Goal: Transaction & Acquisition: Purchase product/service

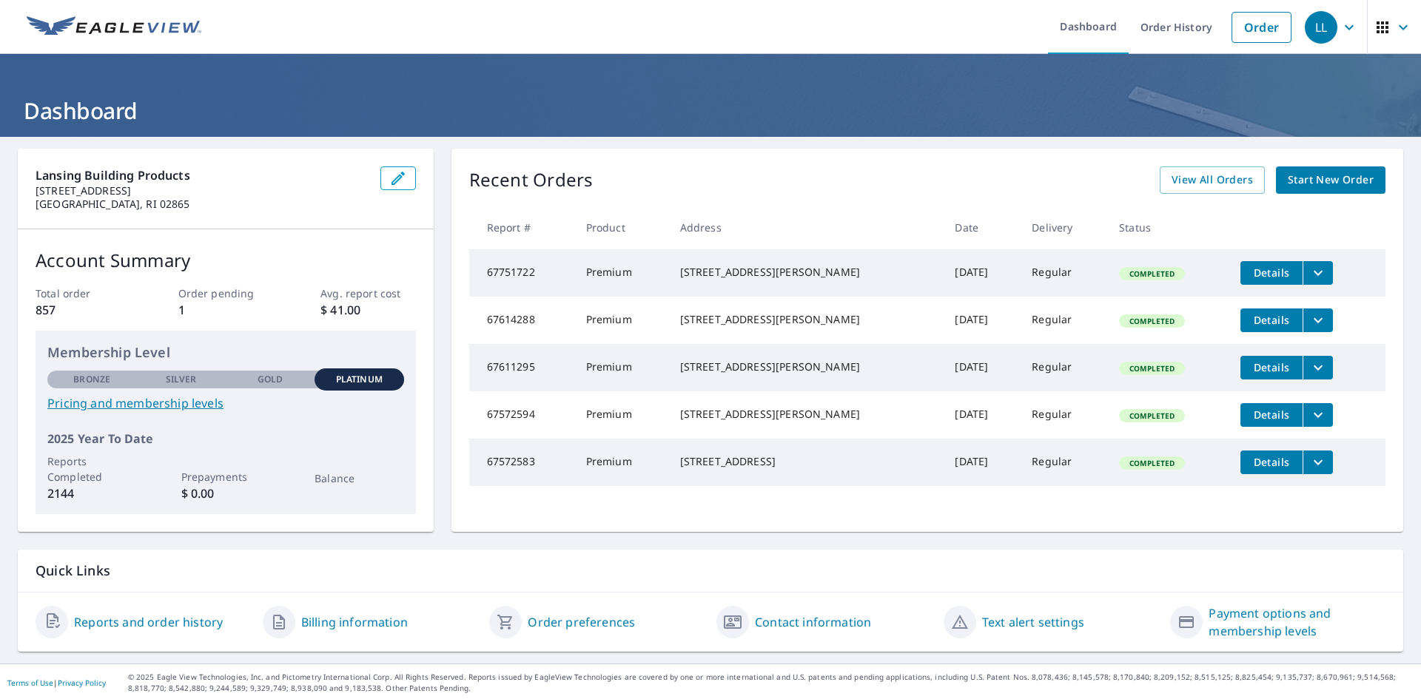
click at [1320, 184] on span "Start New Order" at bounding box center [1331, 180] width 86 height 19
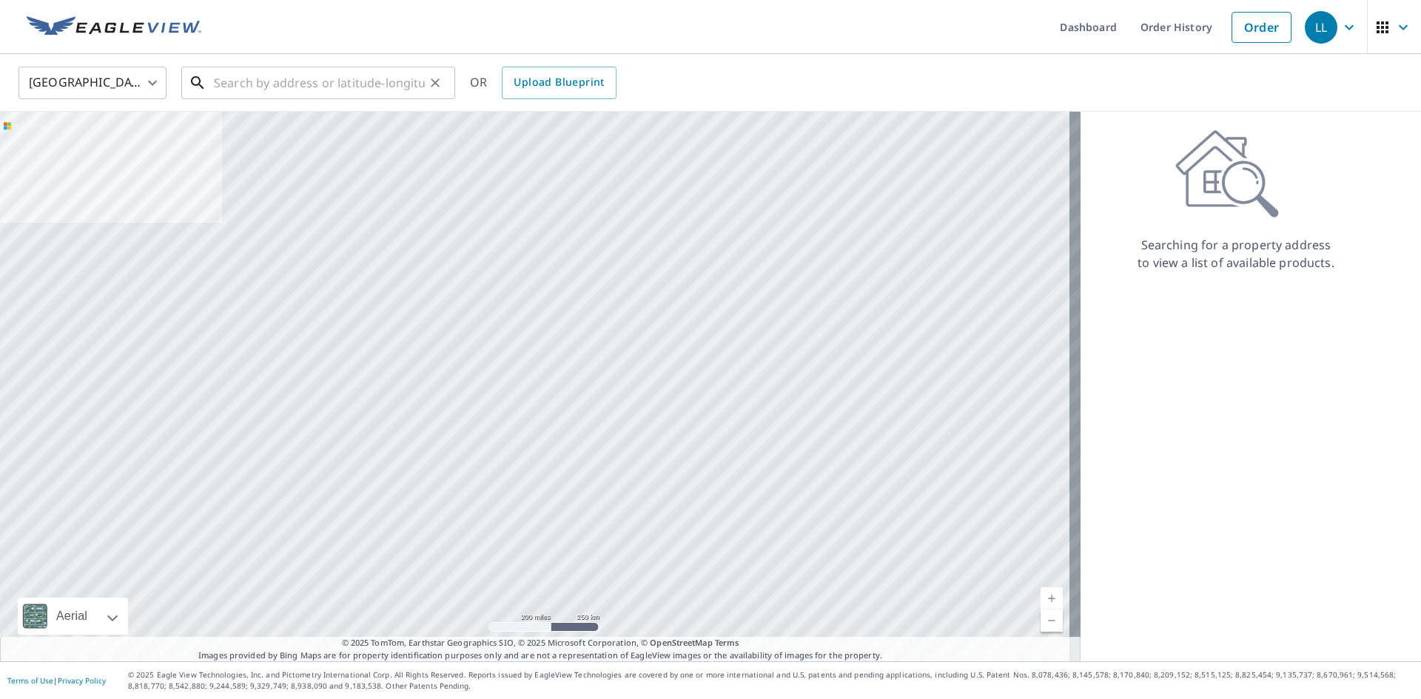
click at [323, 81] on input "text" at bounding box center [319, 82] width 211 height 41
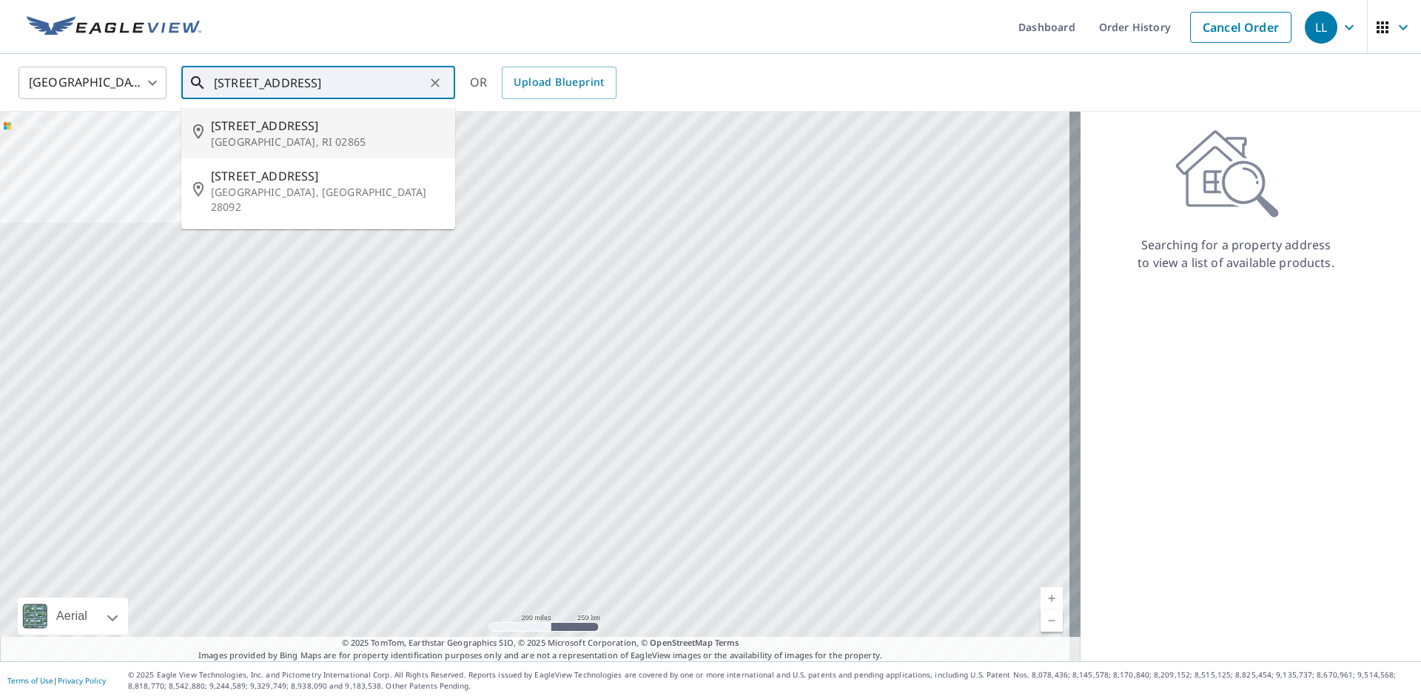
click at [252, 148] on p "[GEOGRAPHIC_DATA], RI 02865" at bounding box center [327, 142] width 232 height 15
type input "[STREET_ADDRESS][PERSON_NAME]"
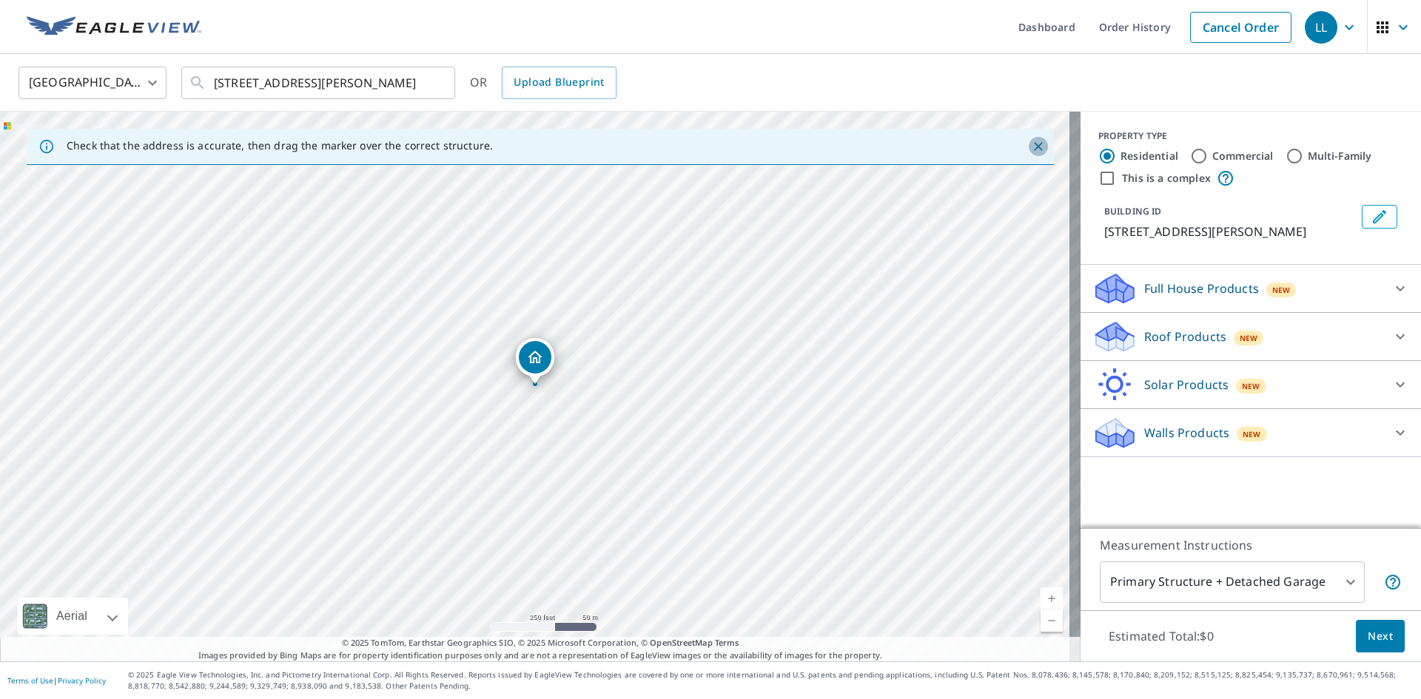
click at [1031, 144] on icon "Close" at bounding box center [1038, 146] width 15 height 15
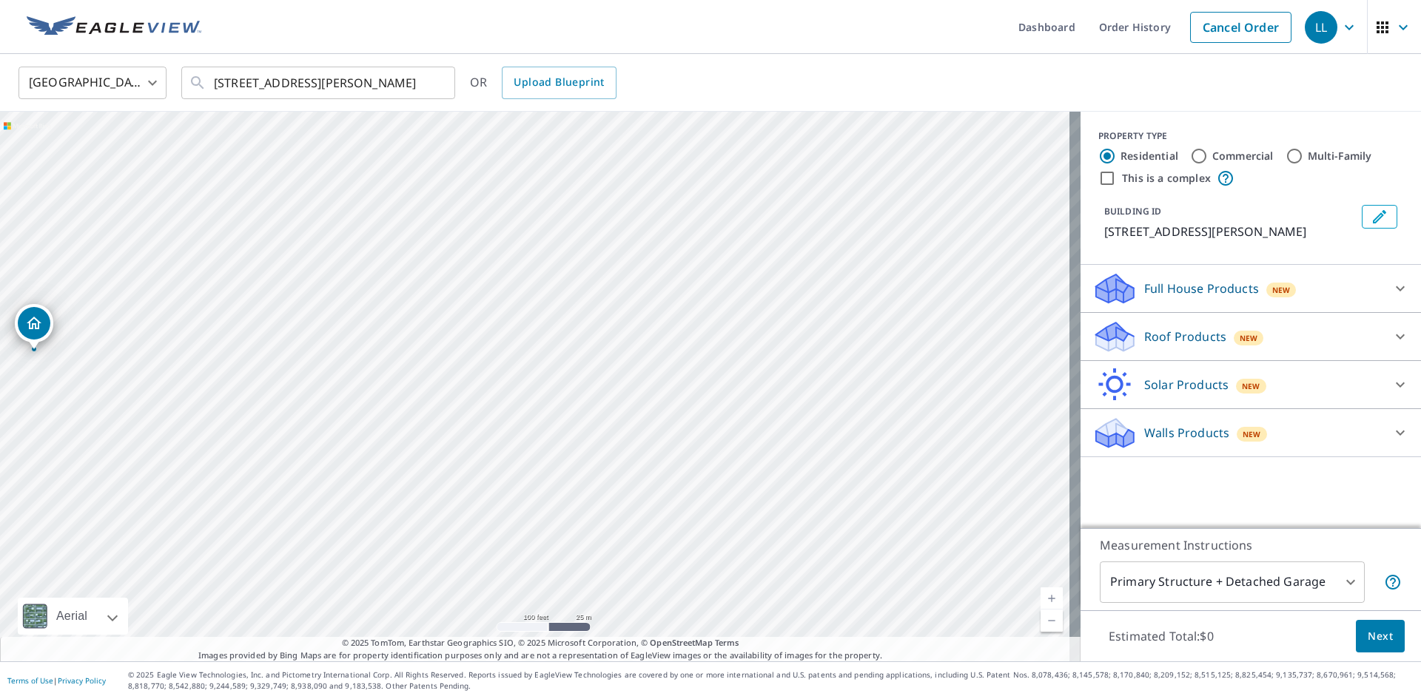
drag, startPoint x: 961, startPoint y: 243, endPoint x: 509, endPoint y: 353, distance: 465.4
click at [509, 353] on div "[STREET_ADDRESS][PERSON_NAME]" at bounding box center [540, 387] width 1081 height 550
drag, startPoint x: 549, startPoint y: 378, endPoint x: 736, endPoint y: 367, distance: 187.6
click at [736, 367] on div "[STREET_ADDRESS][PERSON_NAME]" at bounding box center [540, 387] width 1081 height 550
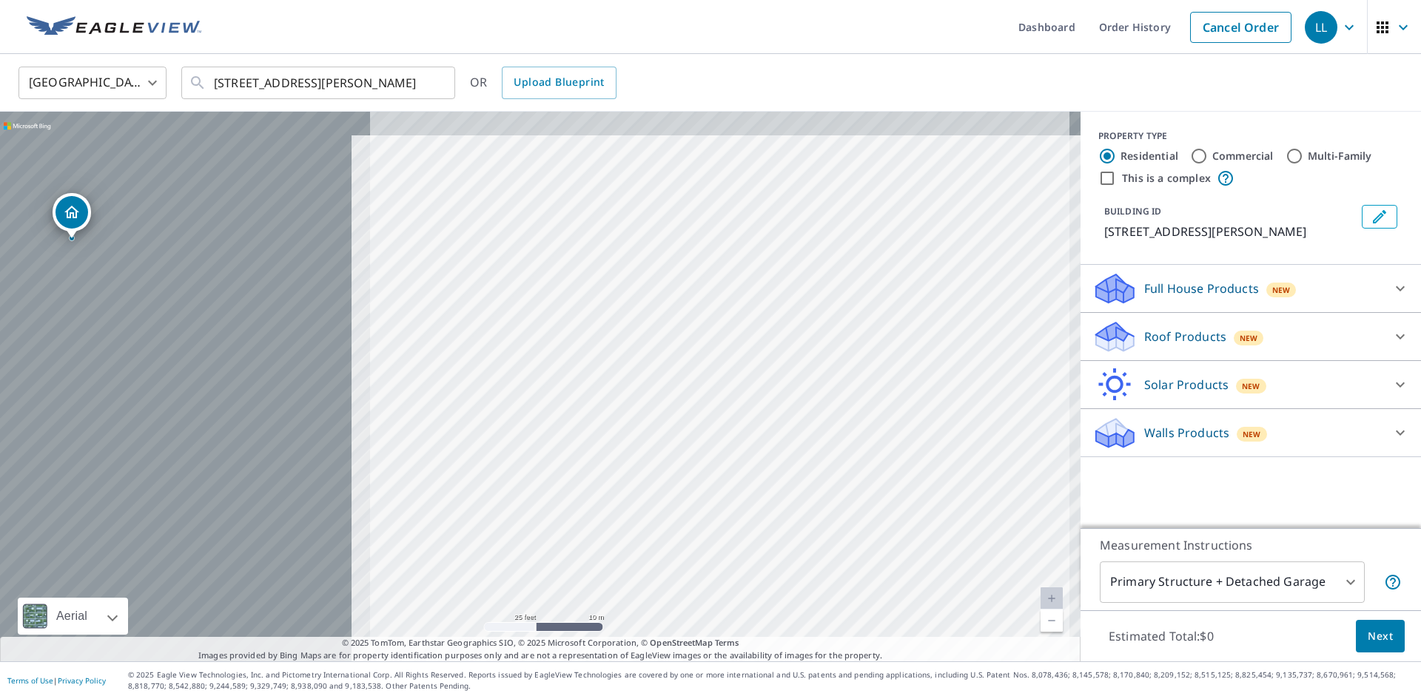
drag, startPoint x: 440, startPoint y: 309, endPoint x: 1069, endPoint y: 362, distance: 631.3
click at [1069, 362] on div "[STREET_ADDRESS][PERSON_NAME] Aerial Road A standard road map Aerial A detailed…" at bounding box center [710, 387] width 1421 height 550
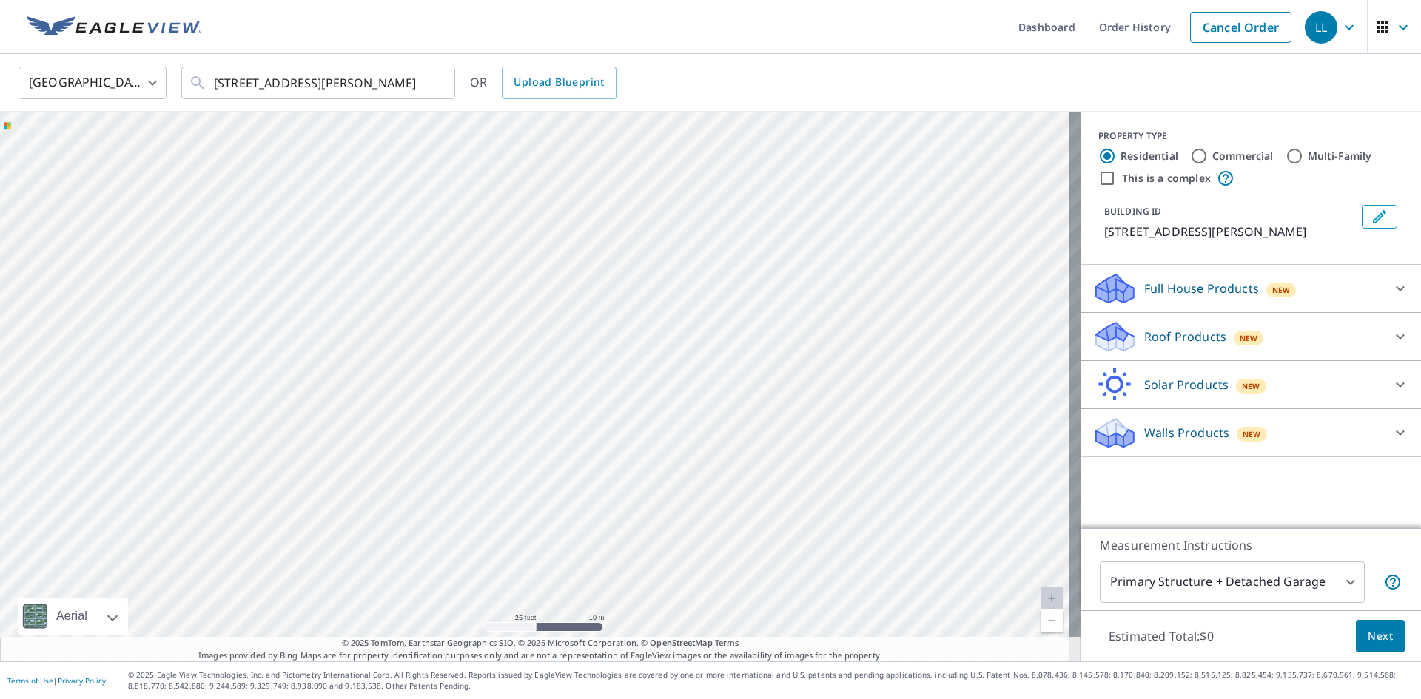
click at [702, 297] on div "[STREET_ADDRESS][PERSON_NAME]" at bounding box center [540, 387] width 1081 height 550
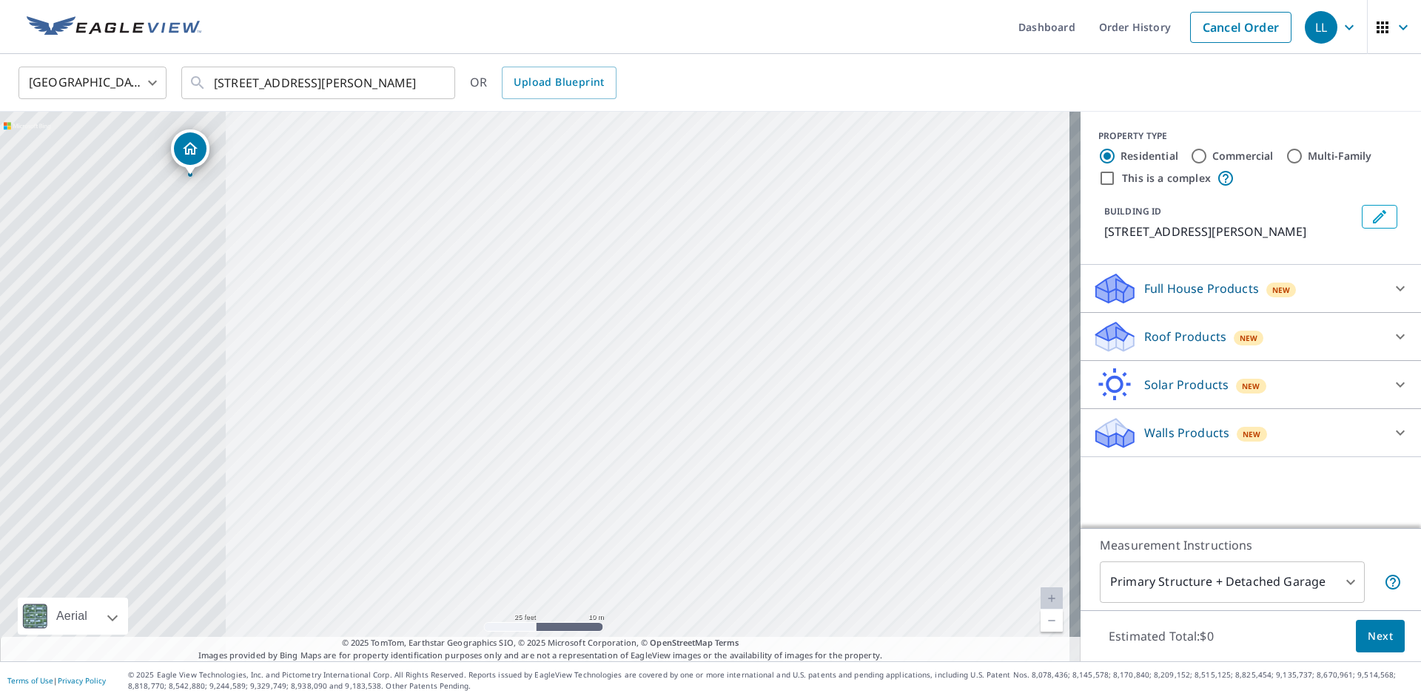
drag, startPoint x: 461, startPoint y: 300, endPoint x: 910, endPoint y: 307, distance: 448.5
click at [910, 307] on div "[STREET_ADDRESS][PERSON_NAME]" at bounding box center [540, 387] width 1081 height 550
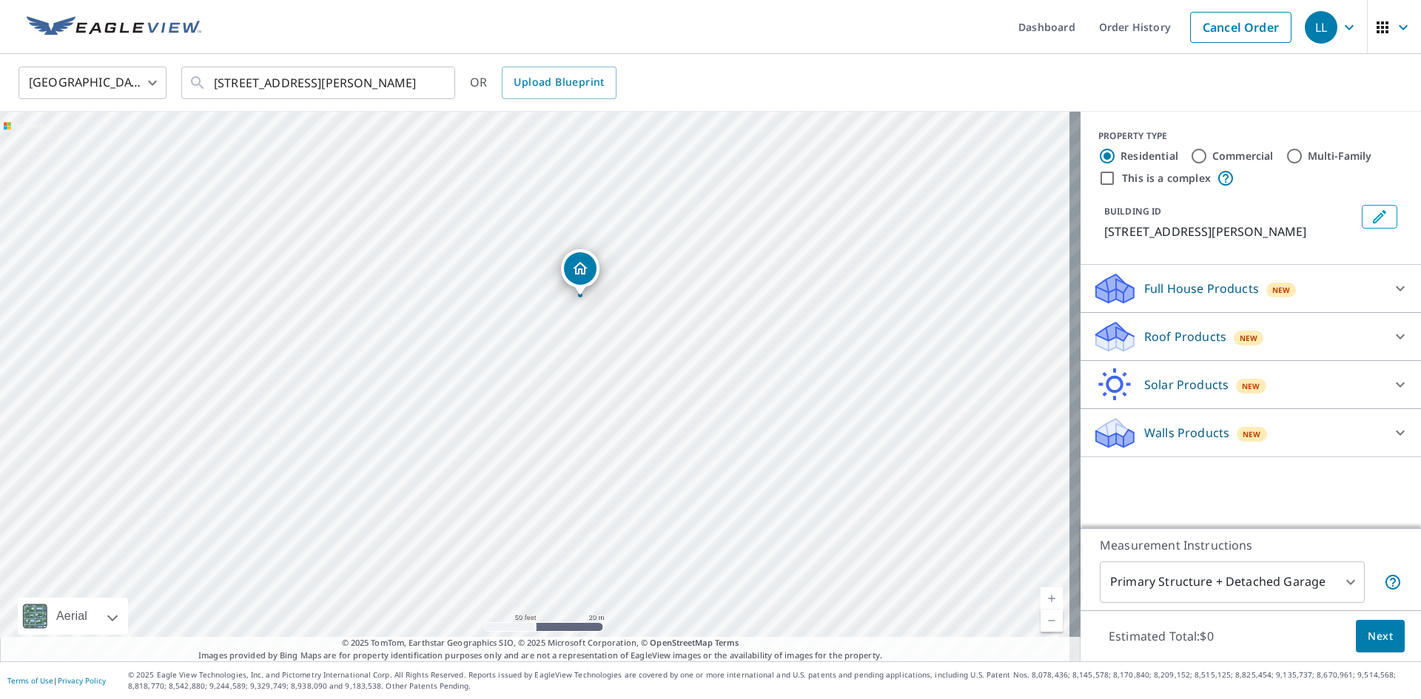
drag, startPoint x: 289, startPoint y: 265, endPoint x: 576, endPoint y: 337, distance: 295.5
click at [576, 337] on div "[STREET_ADDRESS][PERSON_NAME]" at bounding box center [540, 387] width 1081 height 550
drag, startPoint x: 593, startPoint y: 306, endPoint x: 474, endPoint y: 292, distance: 120.0
click at [475, 293] on div "[STREET_ADDRESS][PERSON_NAME]" at bounding box center [540, 387] width 1081 height 550
drag, startPoint x: 426, startPoint y: 326, endPoint x: 547, endPoint y: 430, distance: 160.1
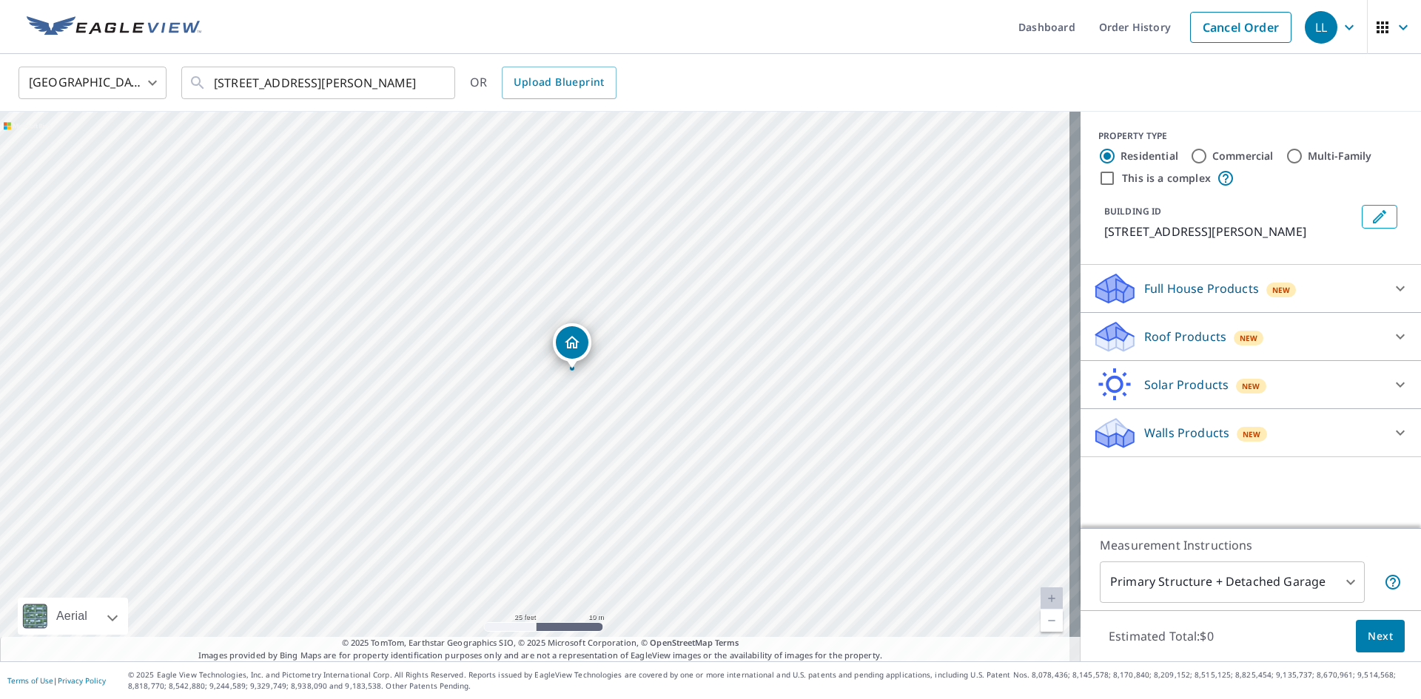
click at [547, 430] on div "[STREET_ADDRESS][PERSON_NAME]" at bounding box center [540, 387] width 1081 height 550
click at [1203, 342] on p "Roof Products" at bounding box center [1185, 337] width 82 height 18
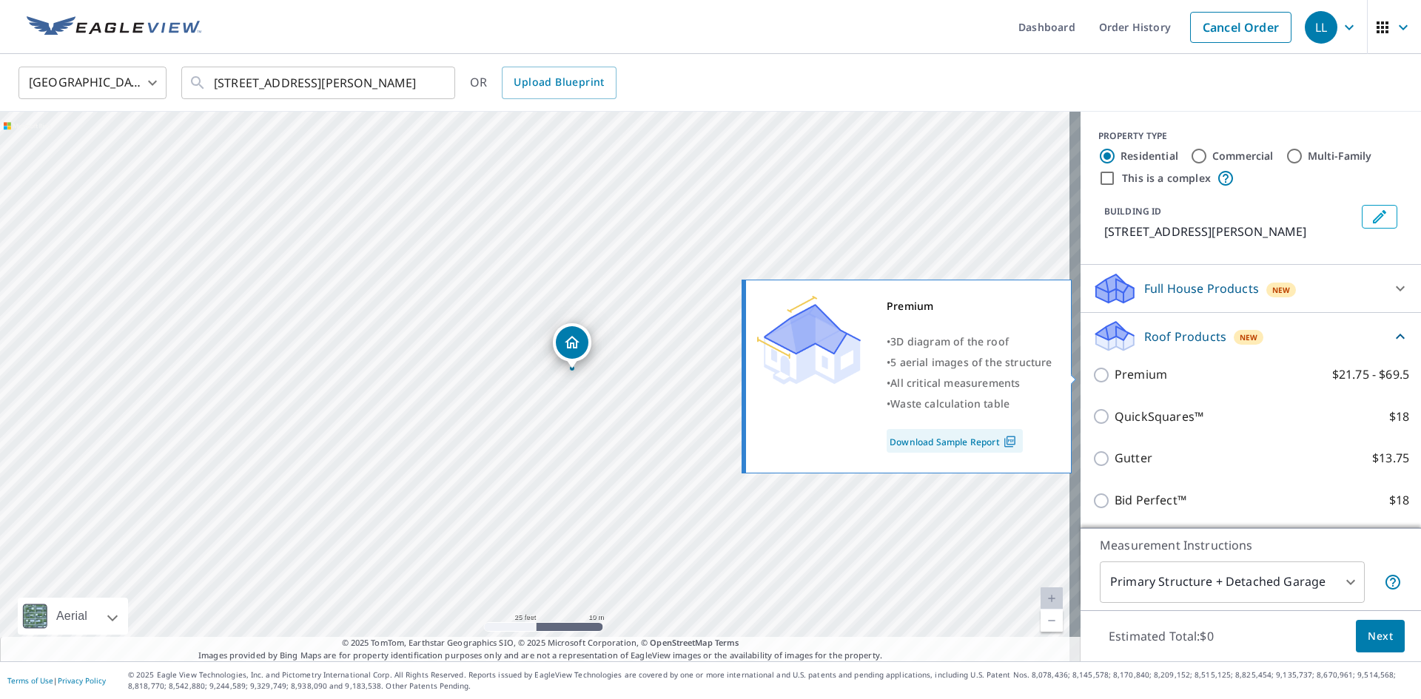
click at [1092, 375] on input "Premium $21.75 - $69.5" at bounding box center [1103, 375] width 22 height 18
checkbox input "true"
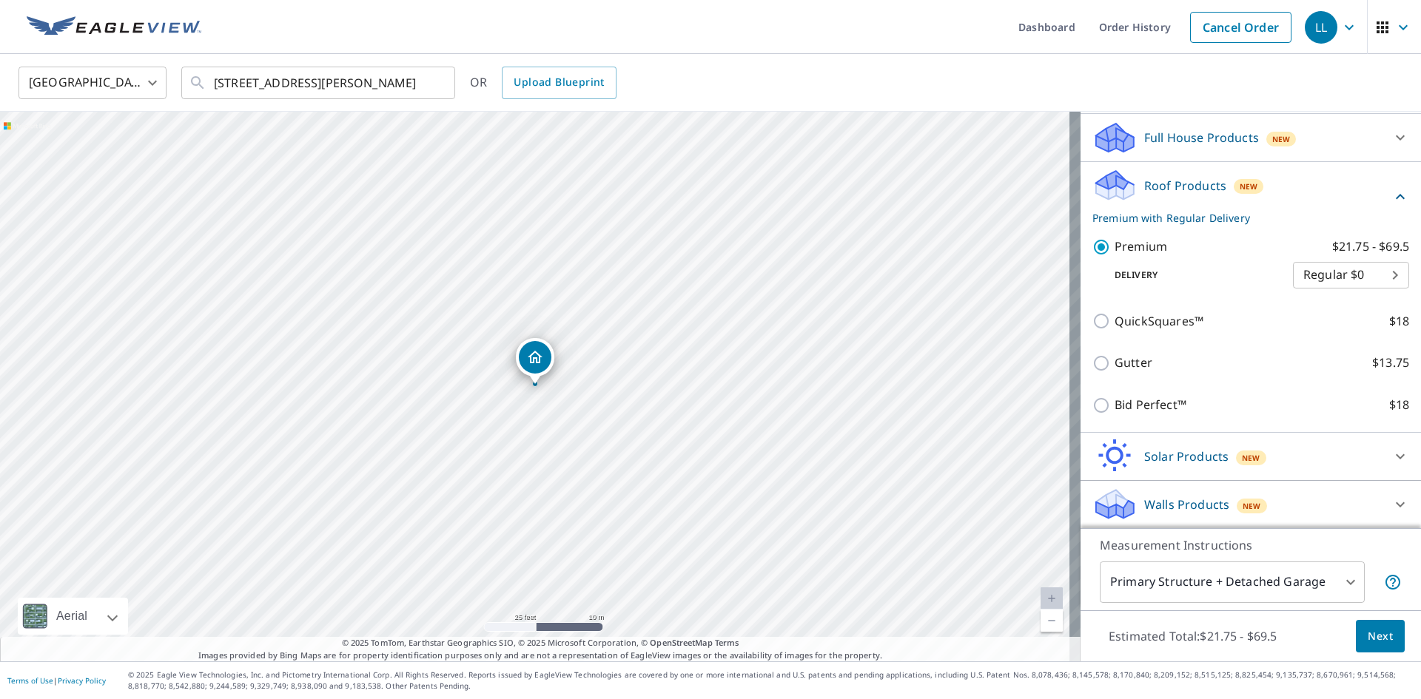
scroll to position [152, 0]
click at [1368, 636] on span "Next" at bounding box center [1380, 637] width 25 height 19
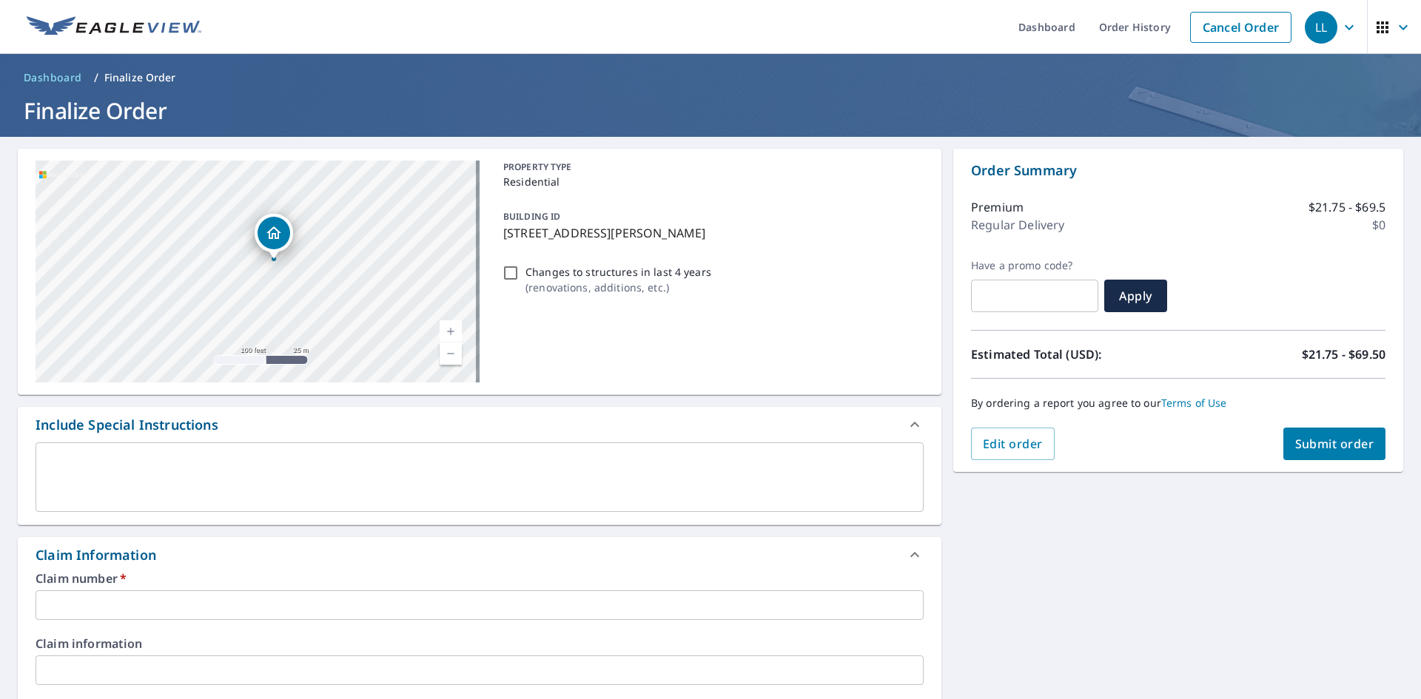
drag, startPoint x: 372, startPoint y: 275, endPoint x: 333, endPoint y: 274, distance: 38.5
click at [333, 274] on div "[STREET_ADDRESS][PERSON_NAME]" at bounding box center [258, 272] width 444 height 222
drag, startPoint x: 333, startPoint y: 274, endPoint x: 403, endPoint y: 284, distance: 71.1
click at [403, 284] on div "[STREET_ADDRESS][PERSON_NAME]" at bounding box center [258, 272] width 444 height 222
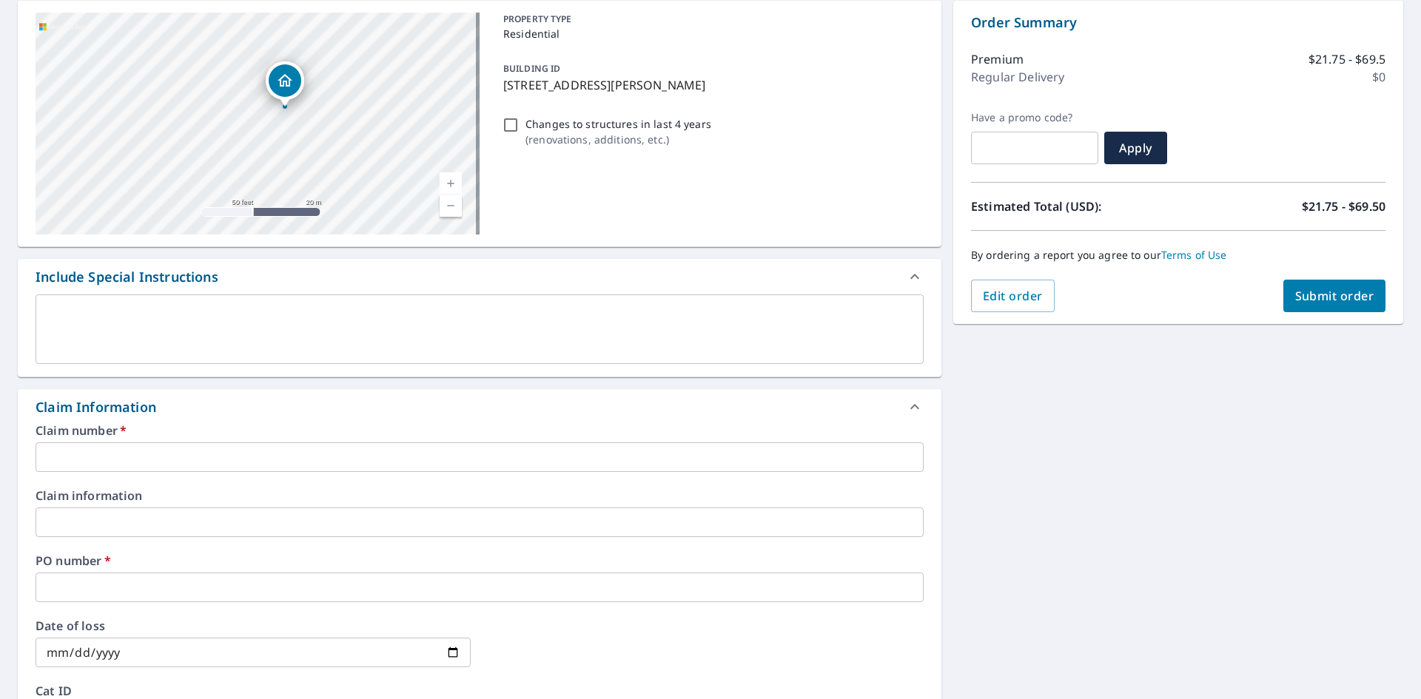
scroll to position [222, 0]
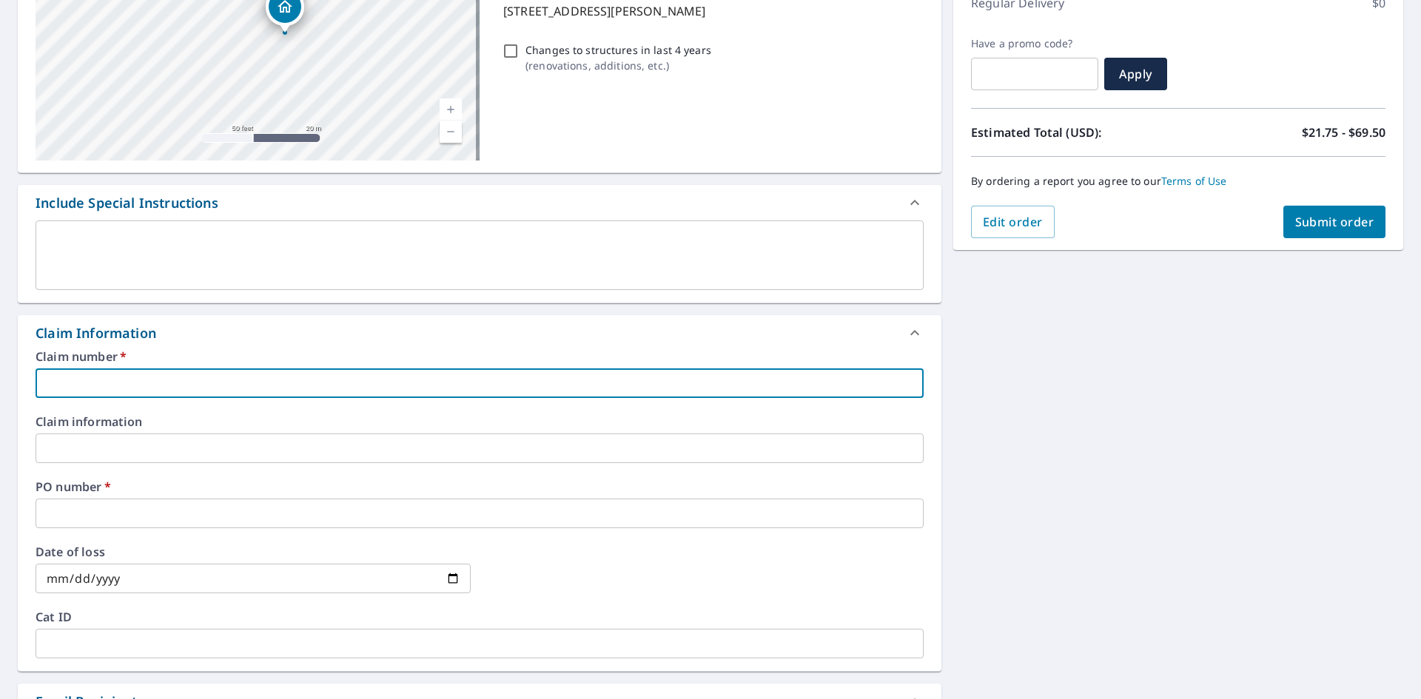
click at [173, 384] on input "text" at bounding box center [480, 384] width 888 height 30
type input "1133371 [PERSON_NAME]"
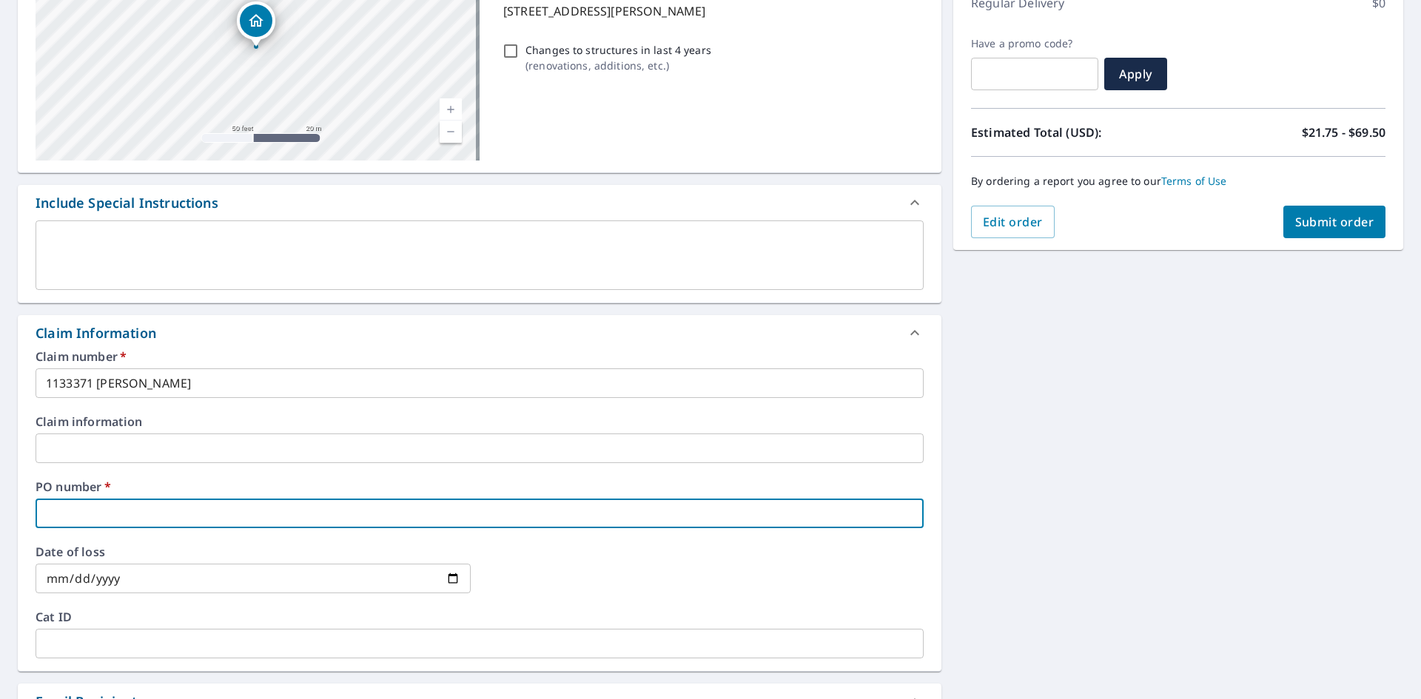
click at [95, 517] on input "text" at bounding box center [480, 514] width 888 height 30
type input "[PERSON_NAME]"
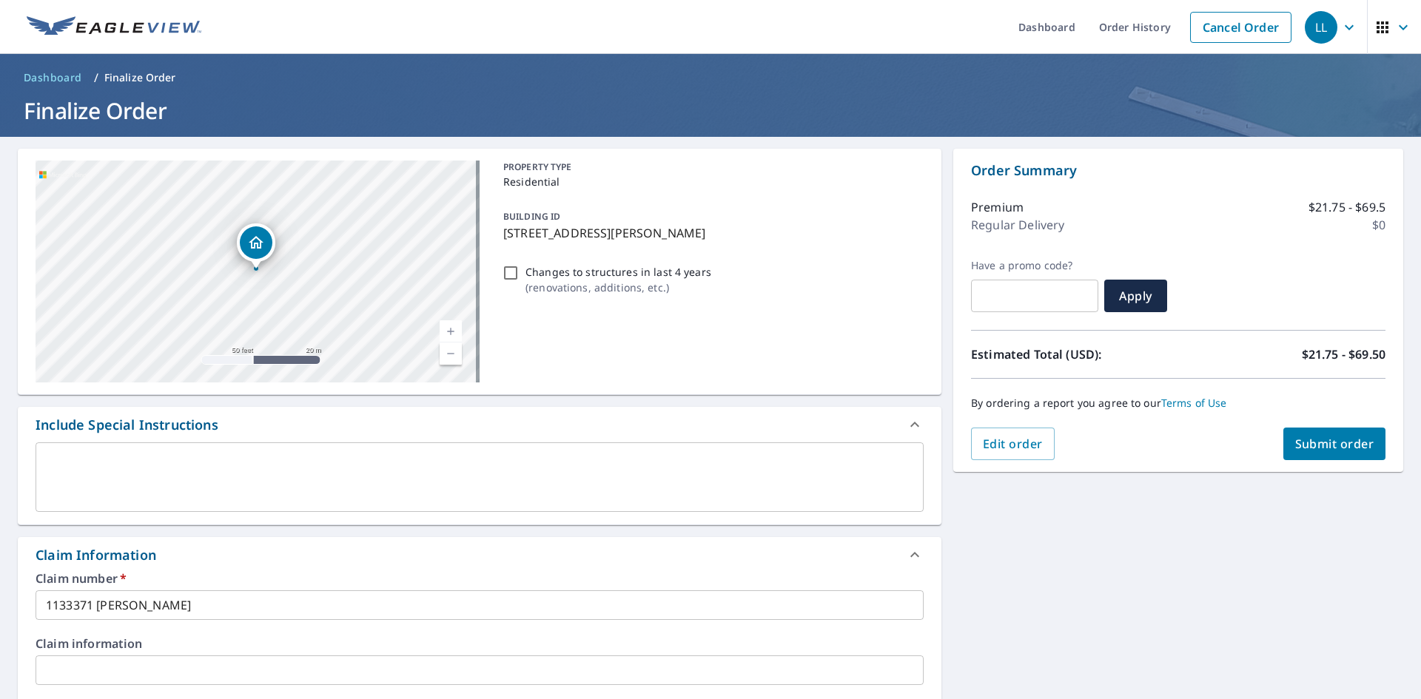
click at [1295, 451] on span "Submit order" at bounding box center [1334, 444] width 79 height 16
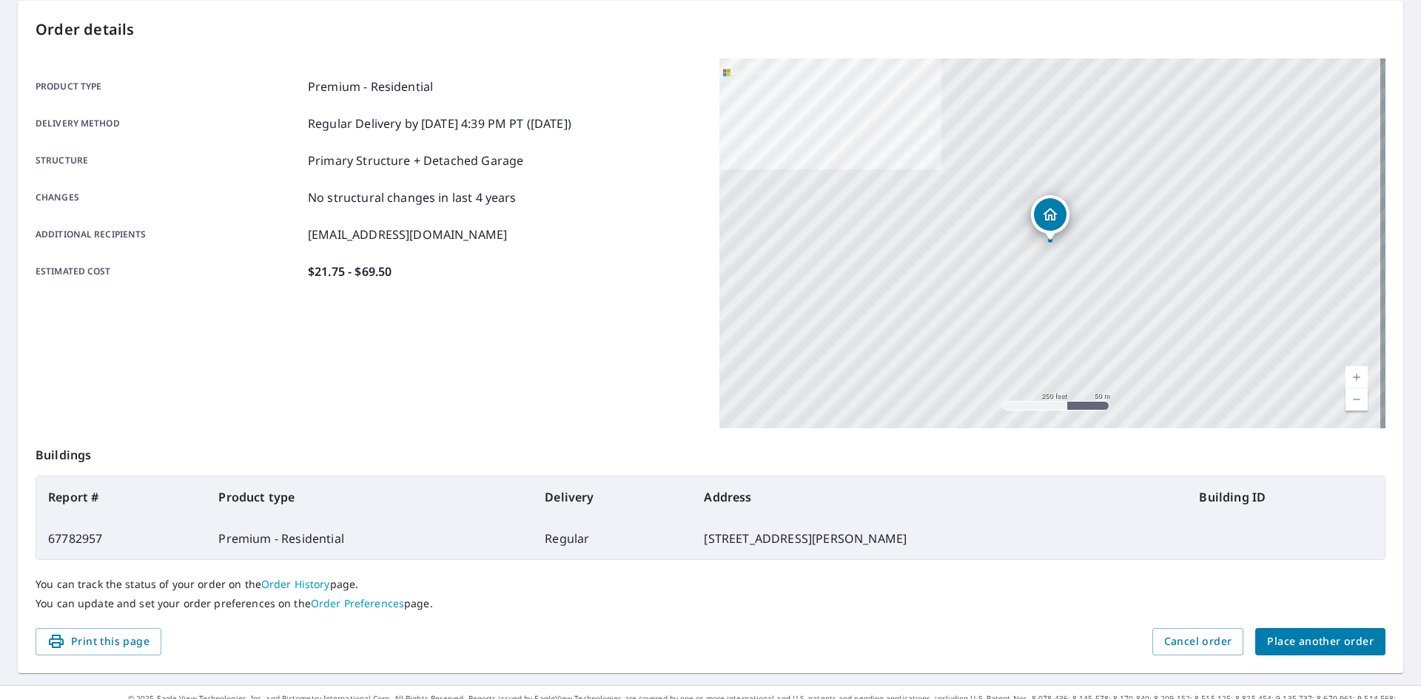
scroll to position [172, 0]
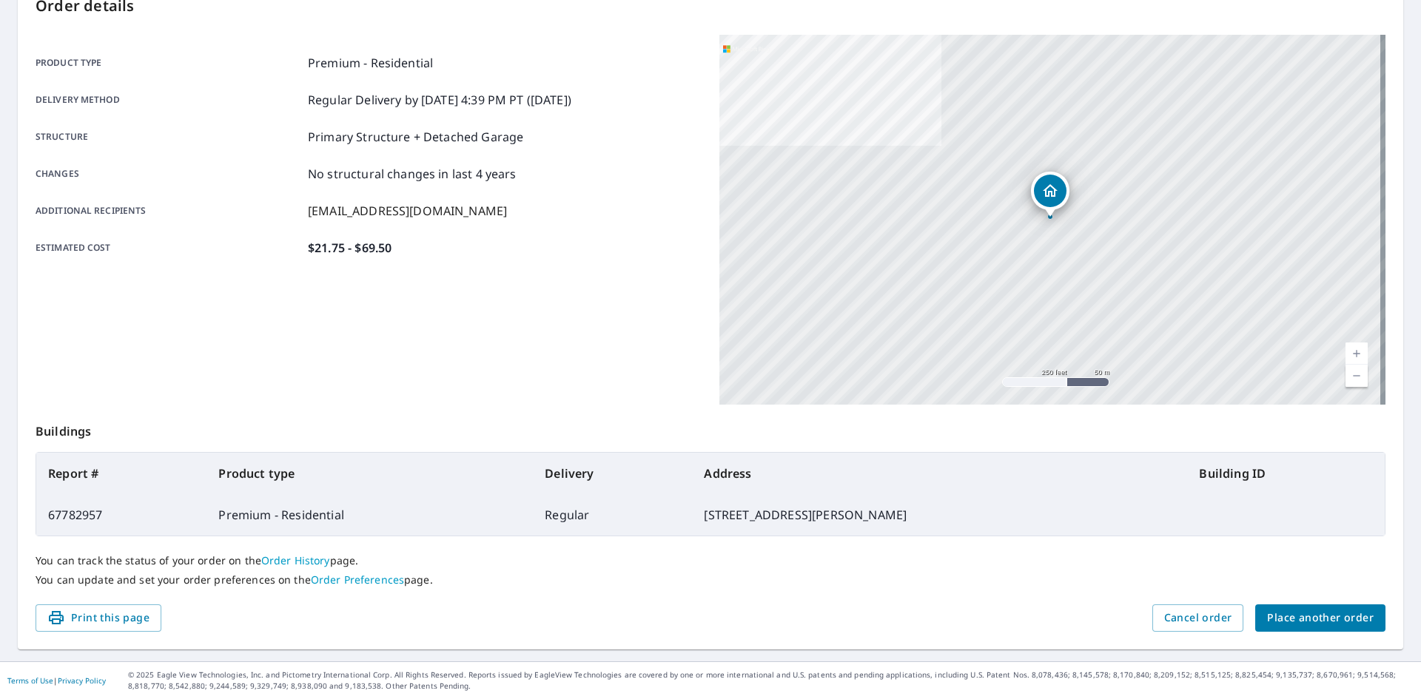
click at [78, 508] on td "67782957" at bounding box center [121, 514] width 170 height 41
copy td "67782957"
drag, startPoint x: 716, startPoint y: 519, endPoint x: 913, endPoint y: 519, distance: 196.9
click at [913, 519] on td "[STREET_ADDRESS][PERSON_NAME]" at bounding box center [939, 514] width 495 height 41
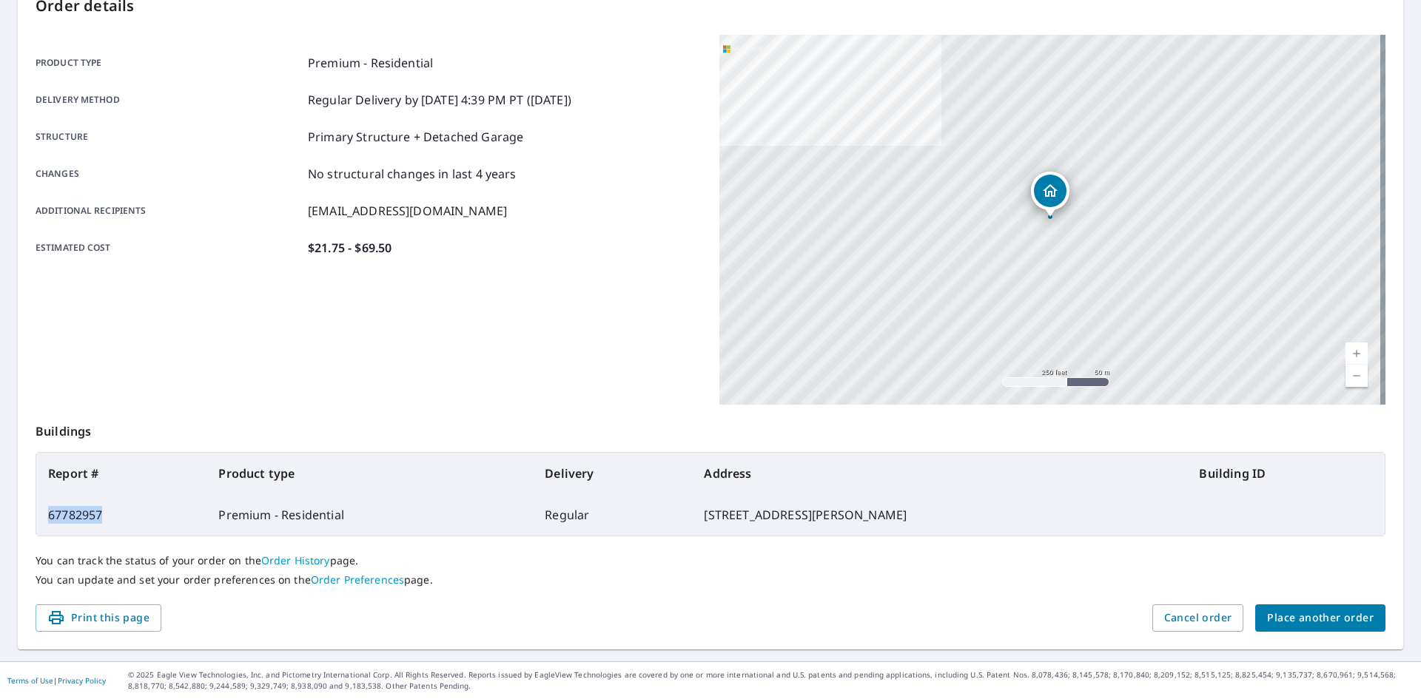
copy td "[STREET_ADDRESS][PERSON_NAME]"
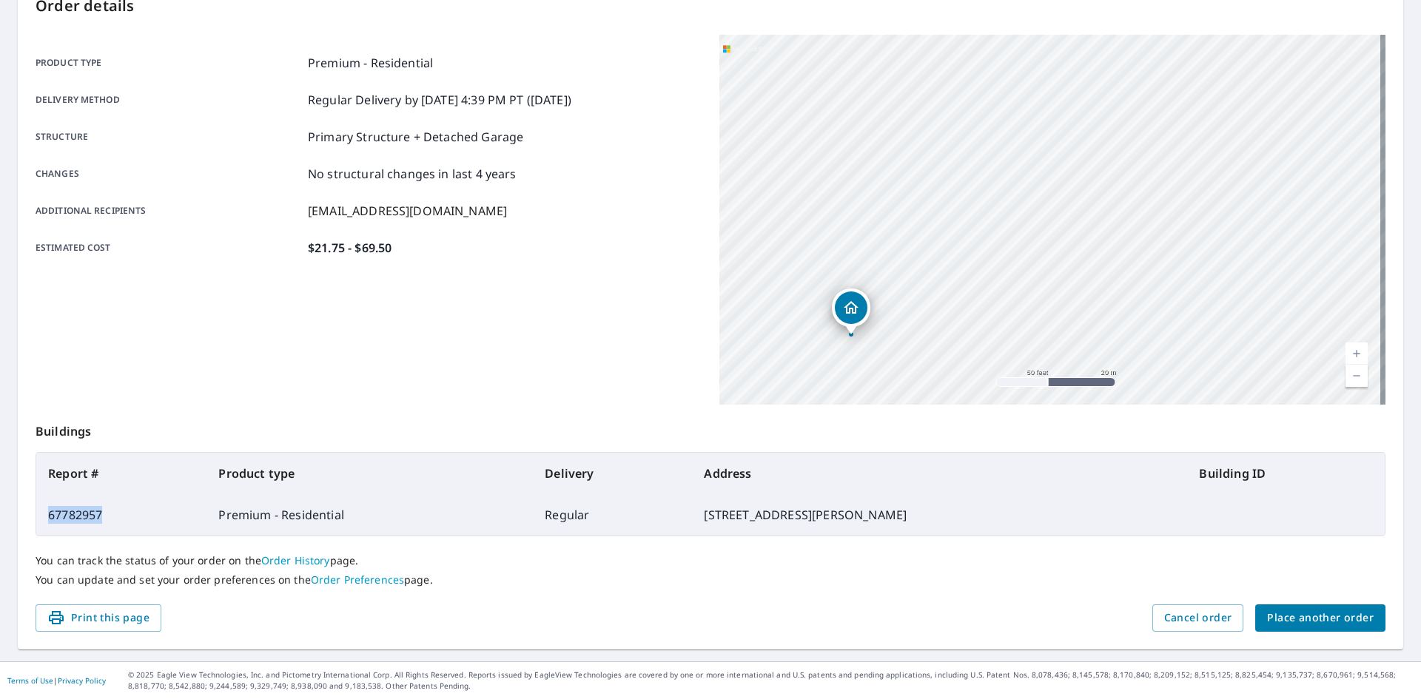
drag, startPoint x: 741, startPoint y: 342, endPoint x: 1132, endPoint y: 176, distance: 425.2
click at [1138, 181] on div "[STREET_ADDRESS][PERSON_NAME]" at bounding box center [1052, 220] width 666 height 370
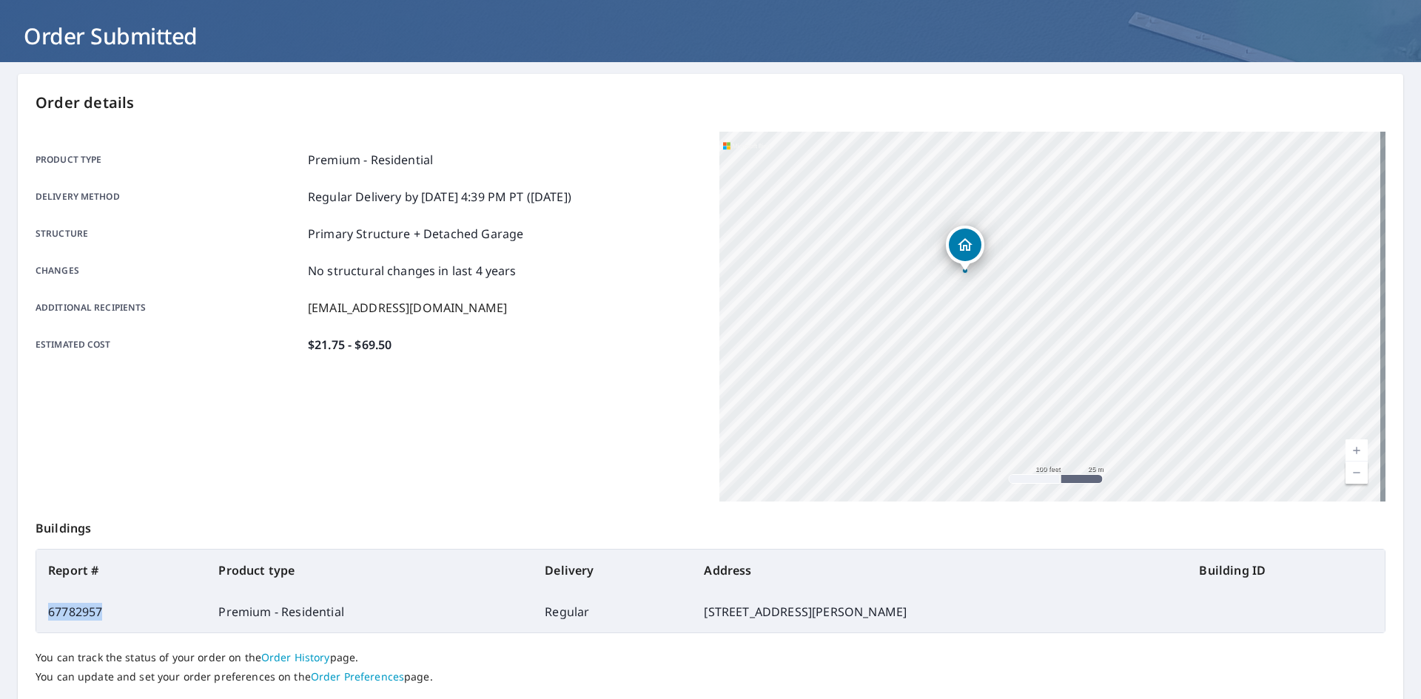
scroll to position [0, 0]
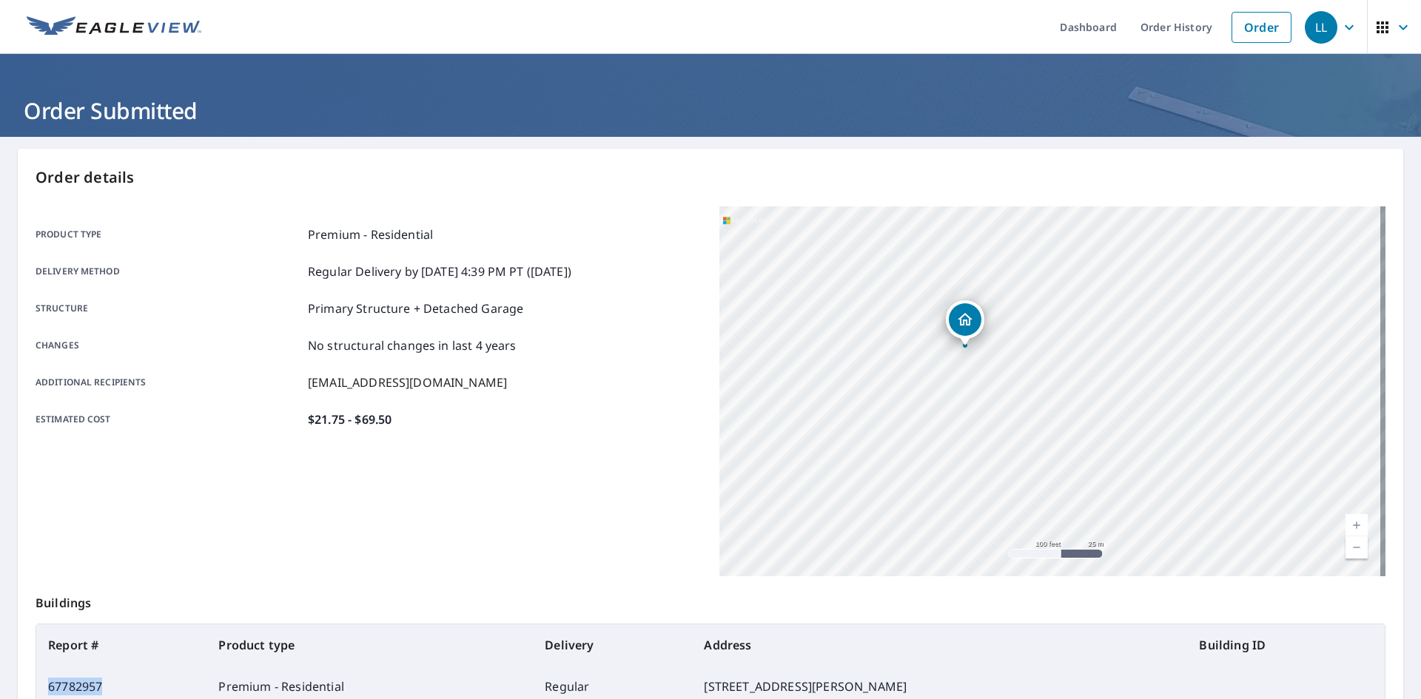
click at [1340, 28] on icon "button" at bounding box center [1349, 28] width 18 height 18
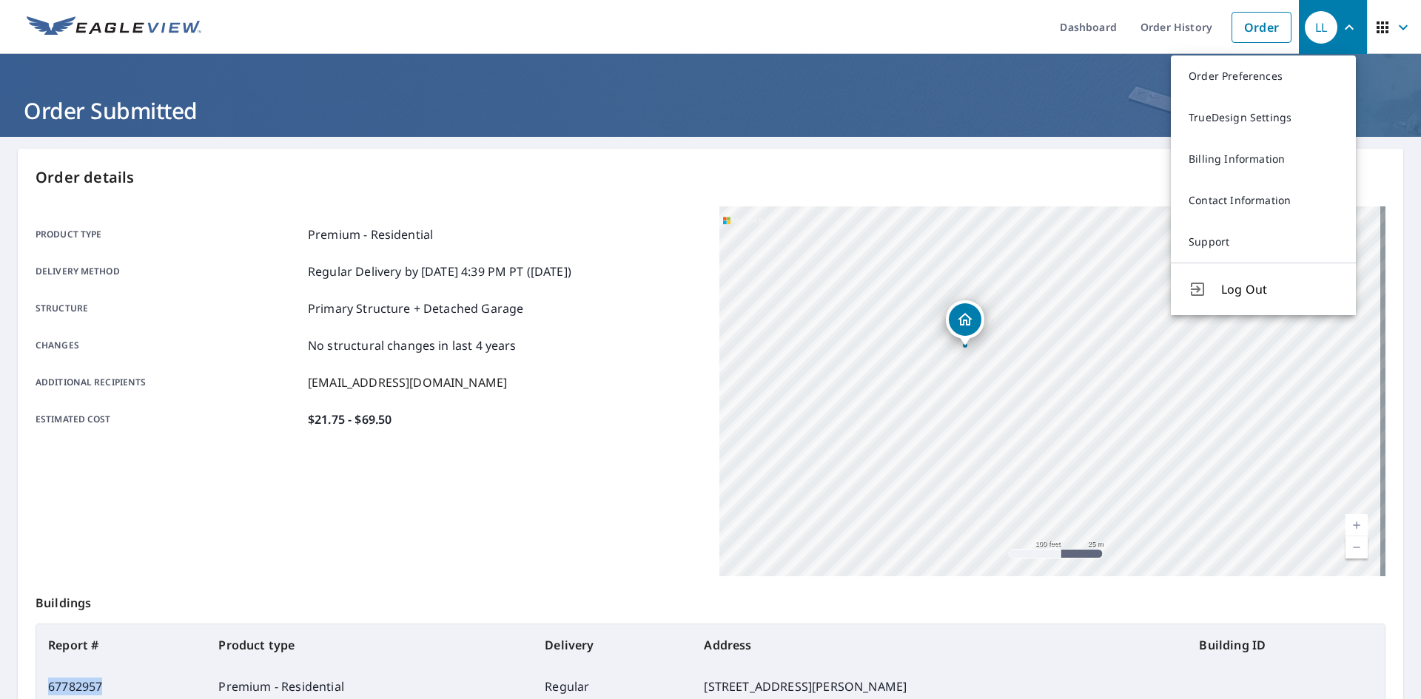
click at [1243, 289] on span "Log Out" at bounding box center [1279, 289] width 117 height 18
